Goal: Understand process/instructions: Learn how to perform a task or action

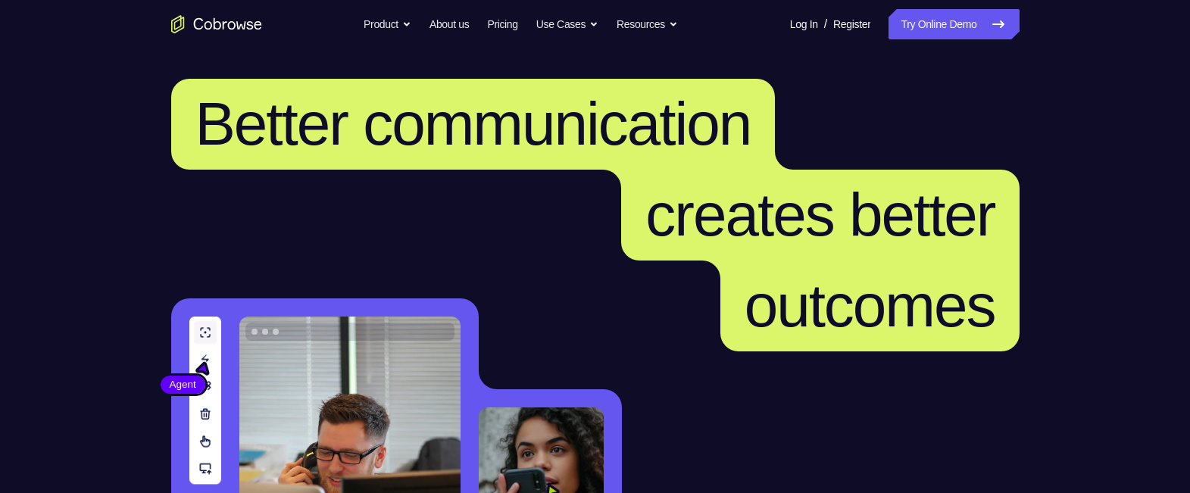
click at [939, 22] on link "Try Online Demo" at bounding box center [954, 24] width 130 height 30
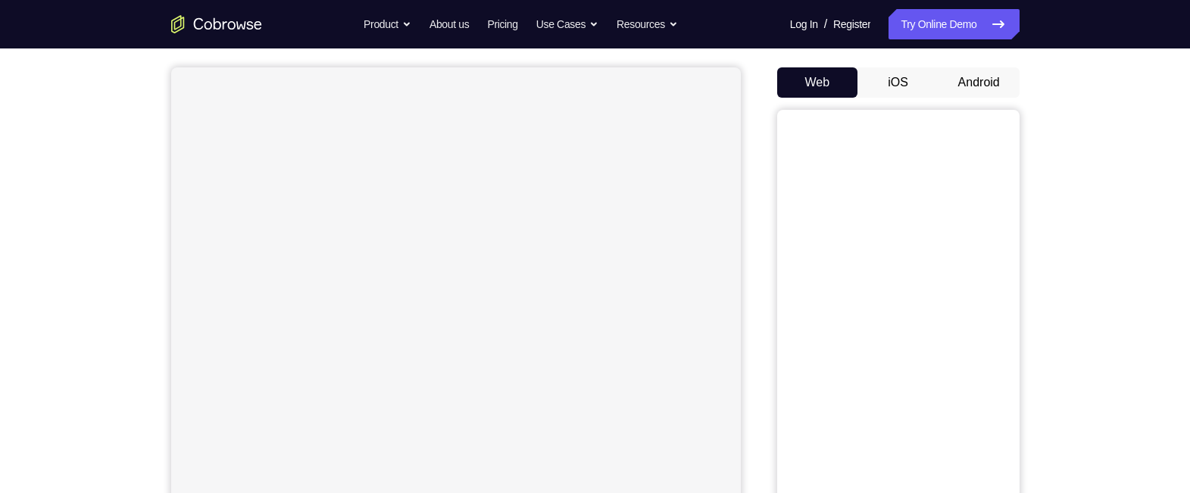
scroll to position [130, 0]
click at [970, 92] on button "Android" at bounding box center [979, 82] width 81 height 30
